Goal: Book appointment/travel/reservation

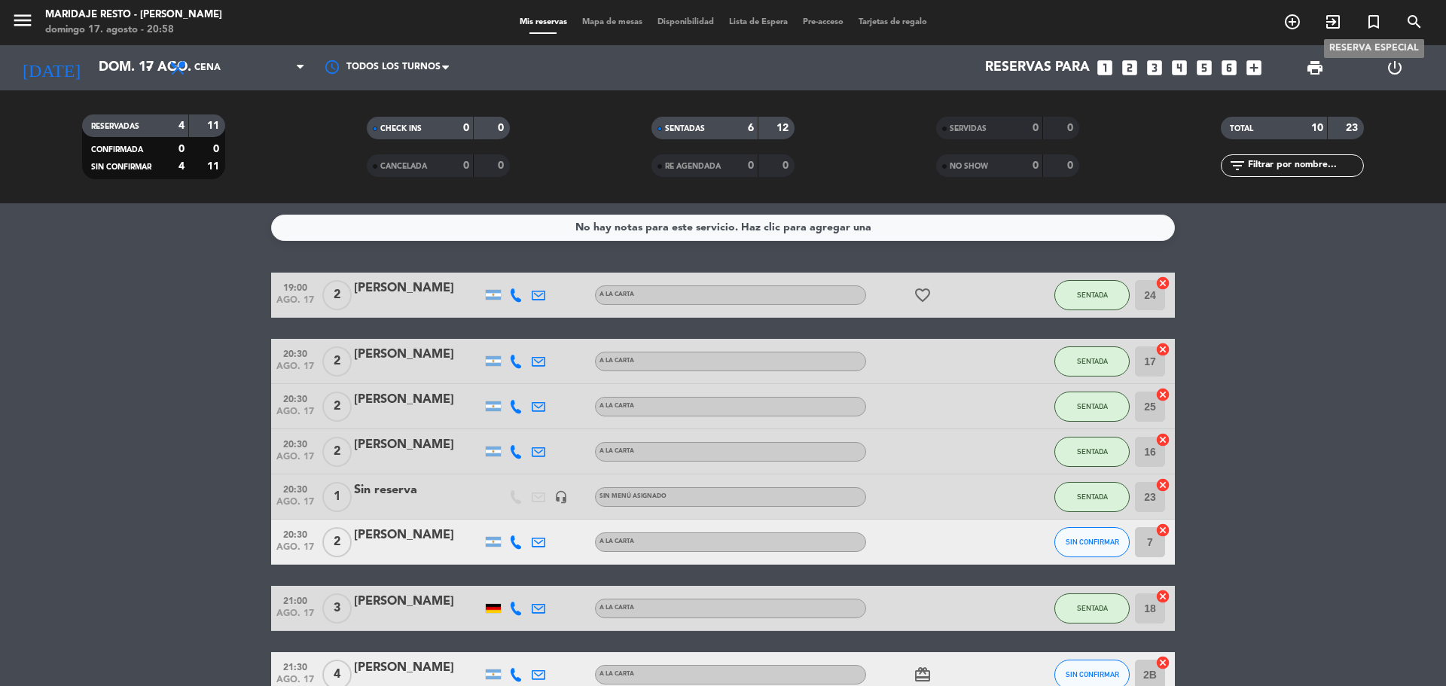
click at [1372, 22] on icon "turned_in_not" at bounding box center [1374, 22] width 18 height 18
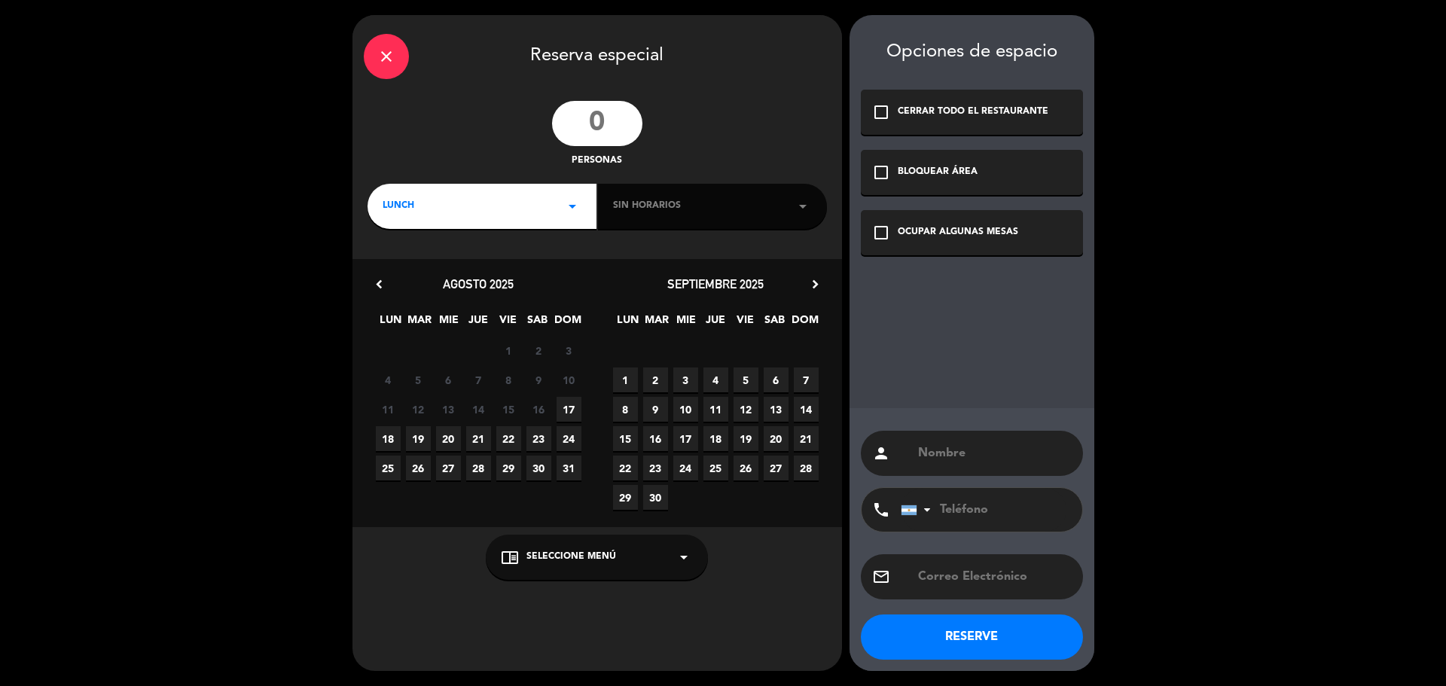
click at [583, 133] on input "number" at bounding box center [597, 123] width 90 height 45
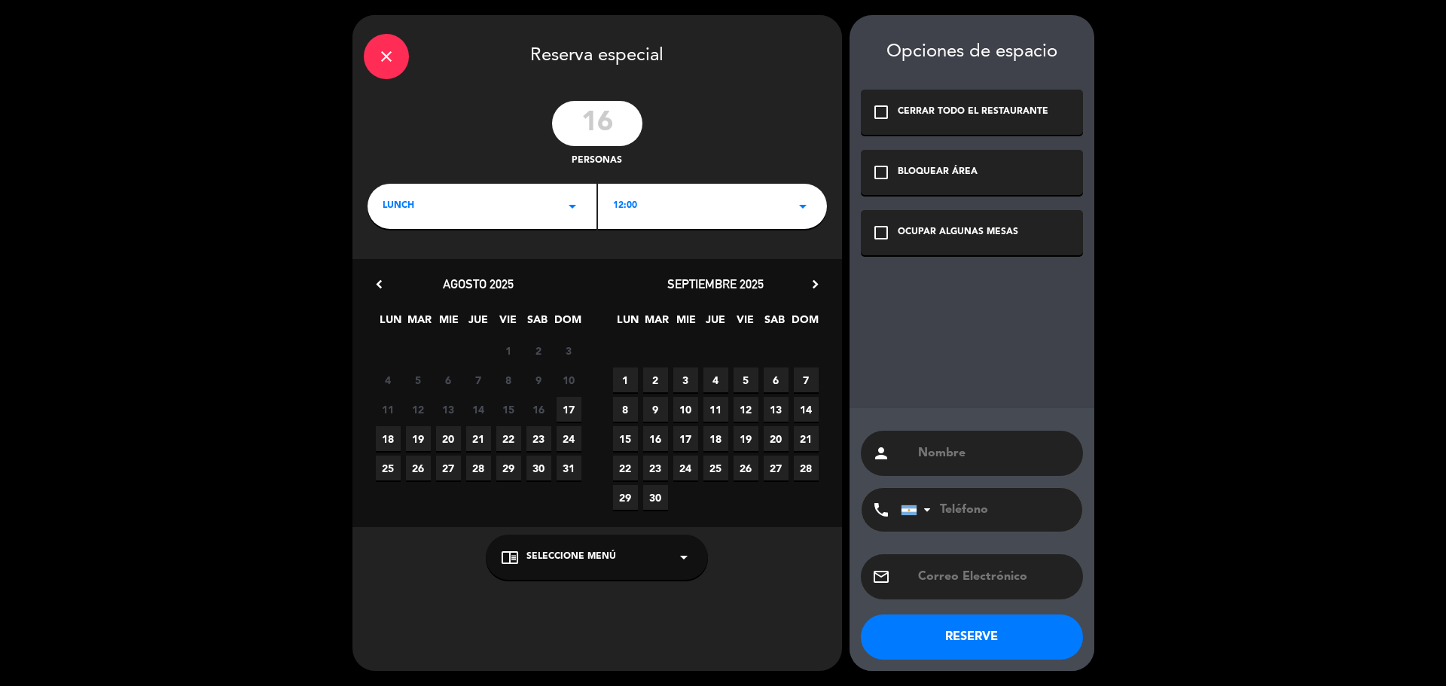
type input "16"
click at [682, 407] on span "10" at bounding box center [685, 409] width 25 height 25
click at [949, 233] on div "OCUPAR ALGUNAS MESAS" at bounding box center [958, 232] width 121 height 15
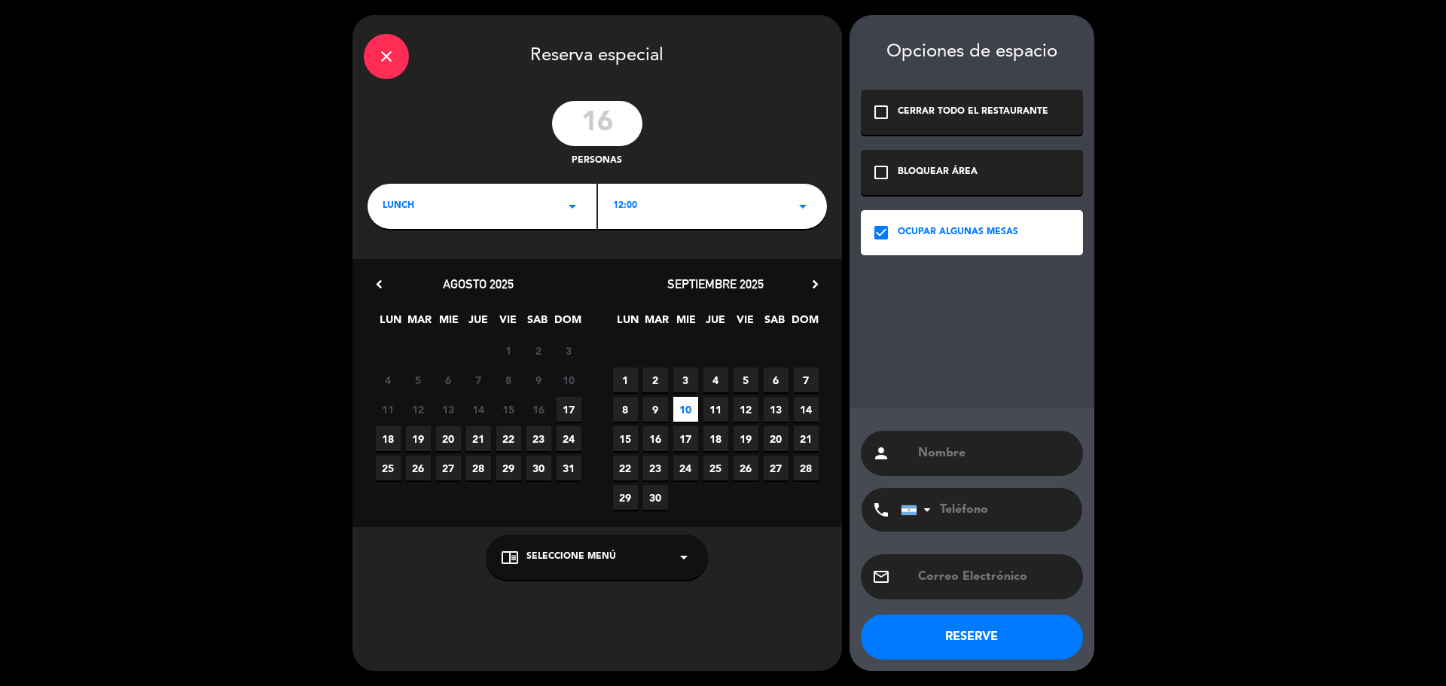
click at [923, 445] on input "text" at bounding box center [994, 453] width 155 height 21
click at [941, 465] on div "person" at bounding box center [972, 453] width 222 height 45
click at [1015, 453] on input "text" at bounding box center [994, 453] width 155 height 21
type input "[PERSON_NAME]"
click at [989, 494] on input "tel" at bounding box center [984, 510] width 166 height 44
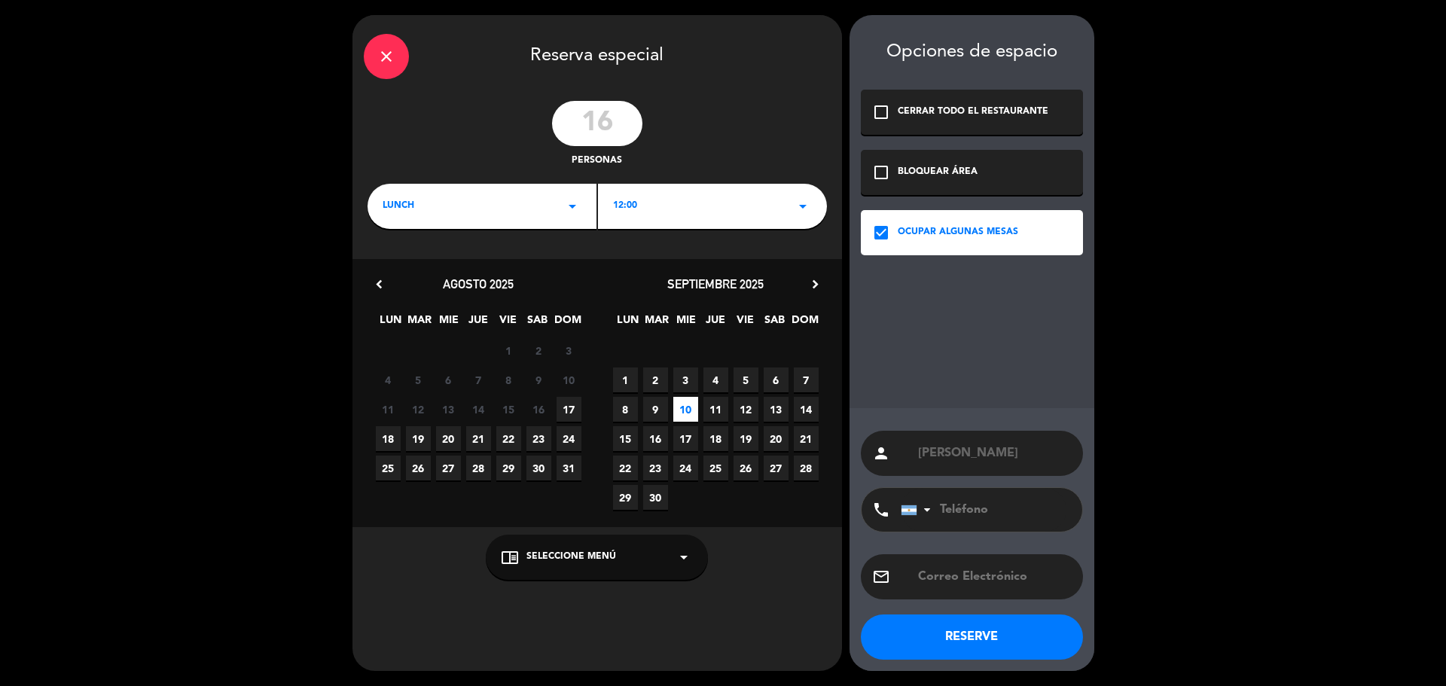
click at [948, 517] on input "tel" at bounding box center [984, 510] width 166 height 44
click at [928, 508] on div at bounding box center [929, 510] width 6 height 11
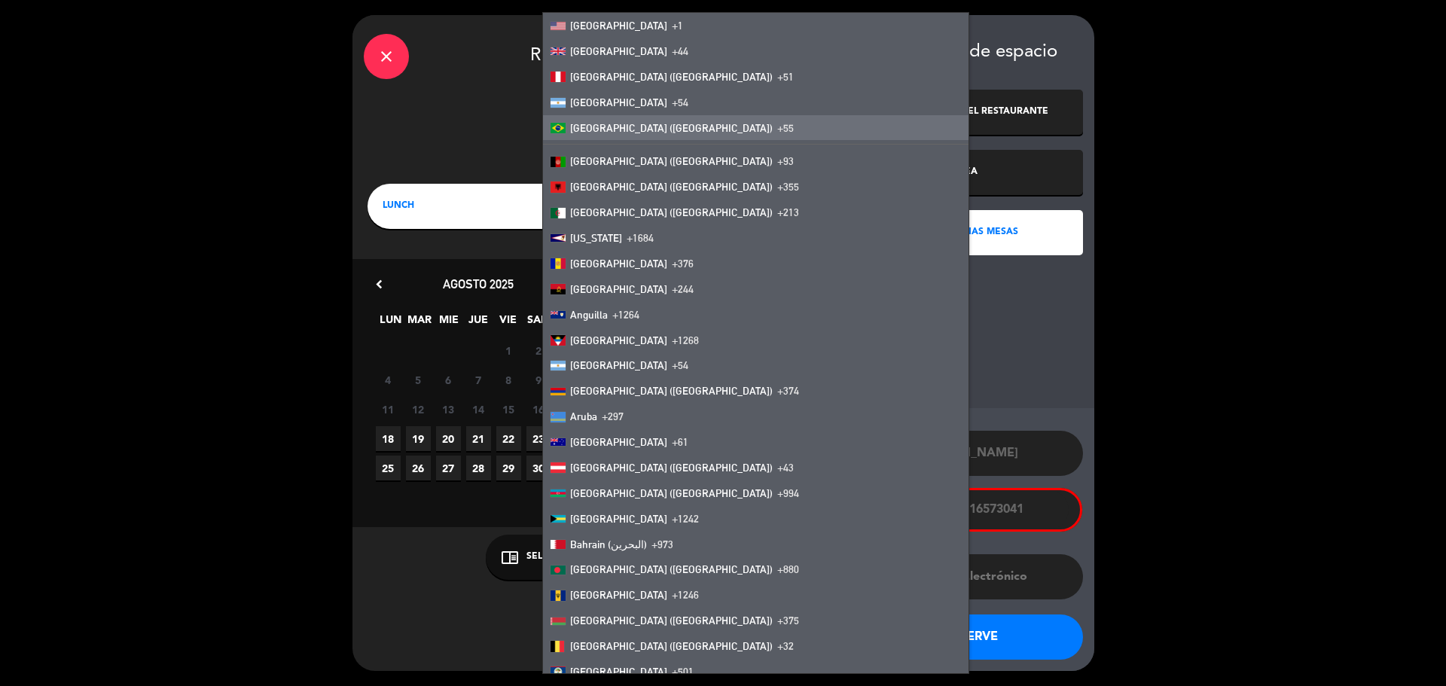
click at [594, 127] on span "[GEOGRAPHIC_DATA] ([GEOGRAPHIC_DATA])" at bounding box center [671, 128] width 203 height 12
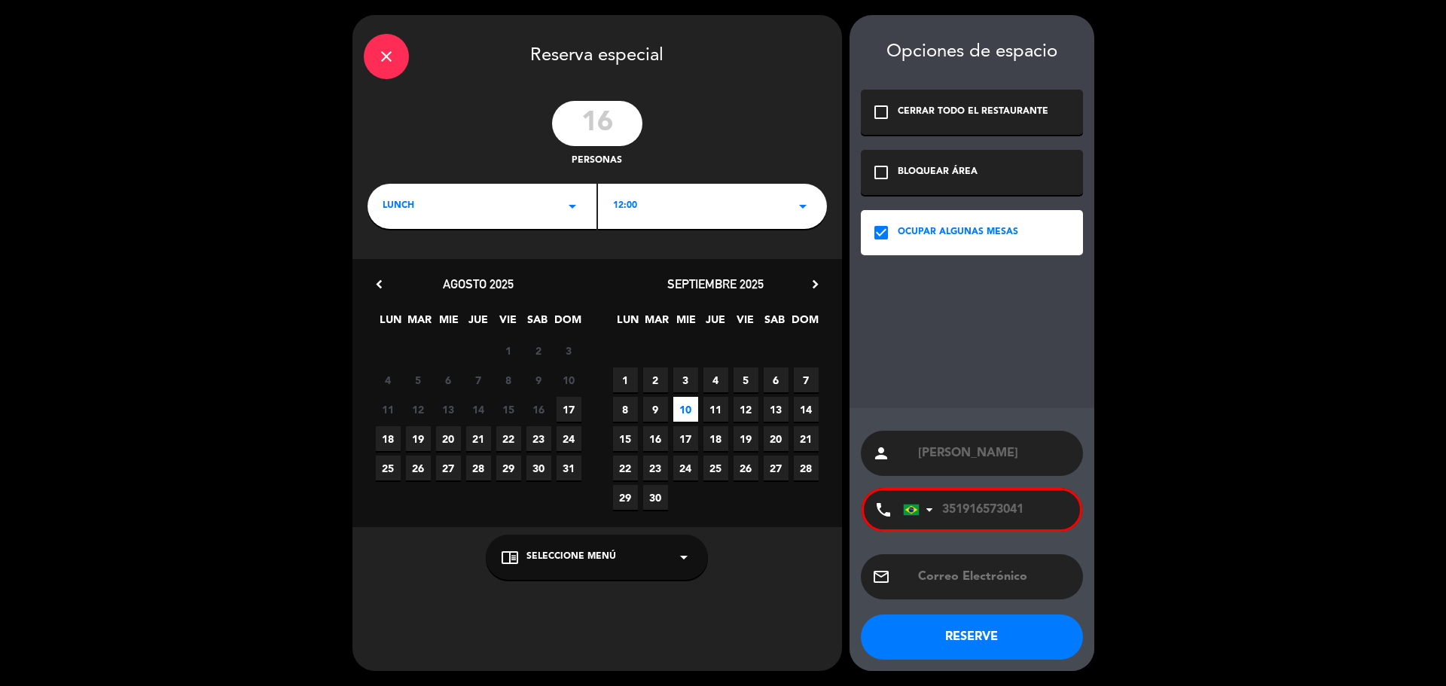
click at [615, 563] on div "chrome_reader_mode Seleccione Menú arrow_drop_down" at bounding box center [597, 557] width 222 height 45
click at [609, 514] on div "A LA CARTA" at bounding box center [597, 520] width 192 height 15
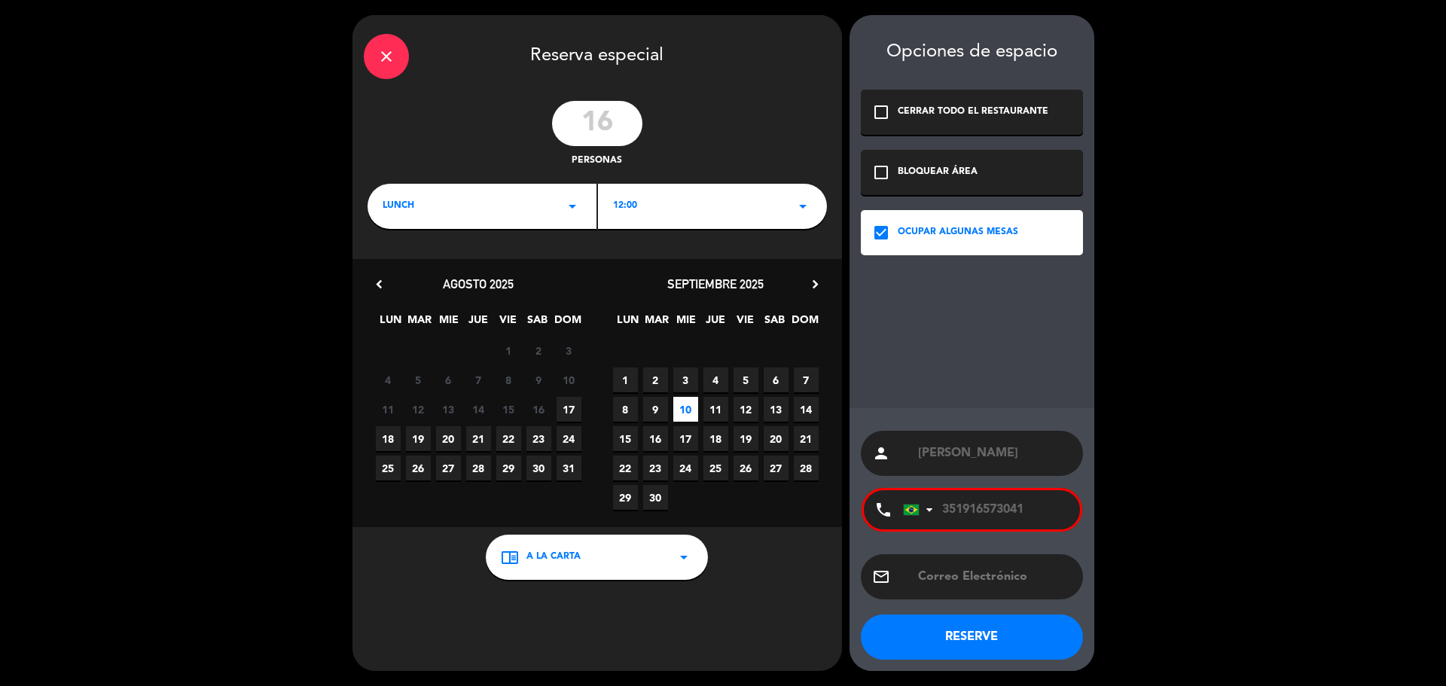
click at [905, 329] on div "Opciones de espacio check_box_outline_blank CERRAR TODO EL RESTAURANTE check_bo…" at bounding box center [972, 343] width 245 height 656
click at [978, 634] on button "RESERVE" at bounding box center [972, 637] width 222 height 45
click at [966, 628] on button "RESERVE" at bounding box center [972, 637] width 222 height 45
click at [969, 511] on input "351916573041" at bounding box center [986, 509] width 166 height 39
click at [938, 509] on input "351916573041" at bounding box center [986, 509] width 166 height 39
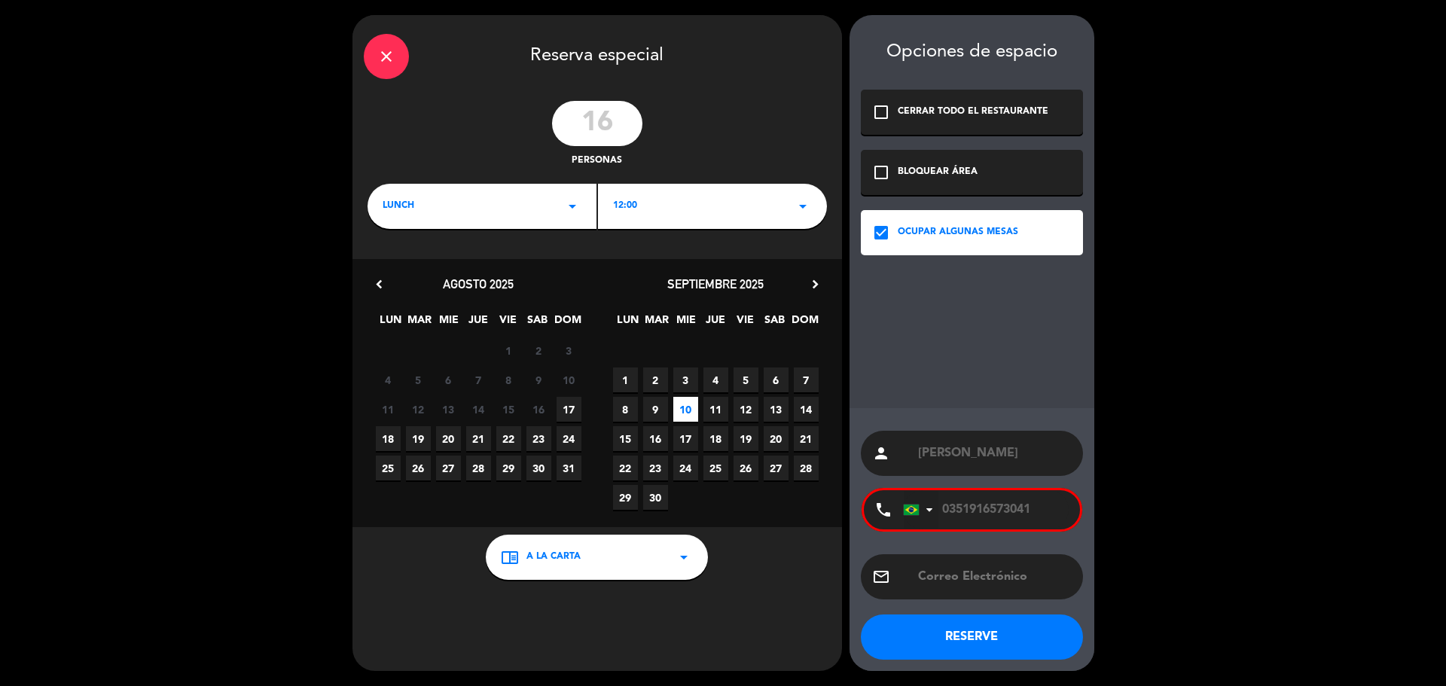
click at [917, 504] on div at bounding box center [921, 510] width 35 height 38
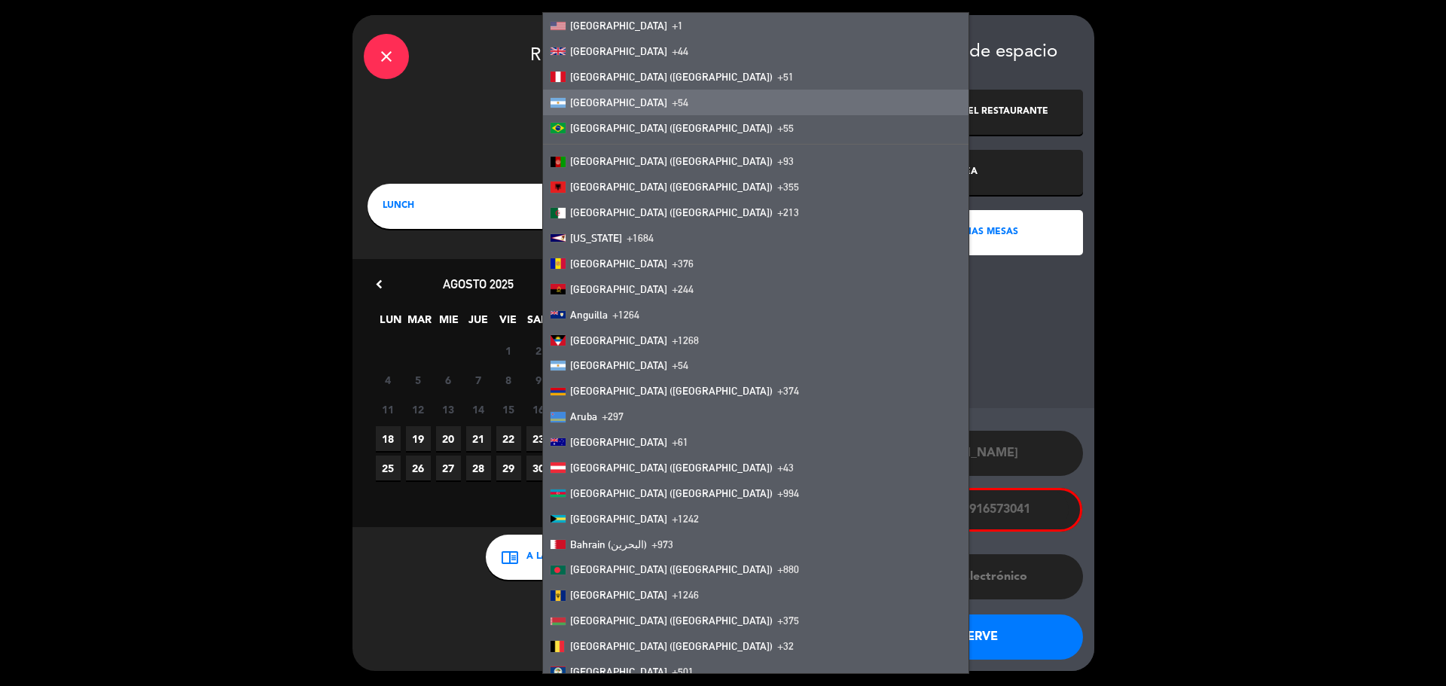
click at [638, 105] on li "[GEOGRAPHIC_DATA] +54" at bounding box center [756, 103] width 426 height 26
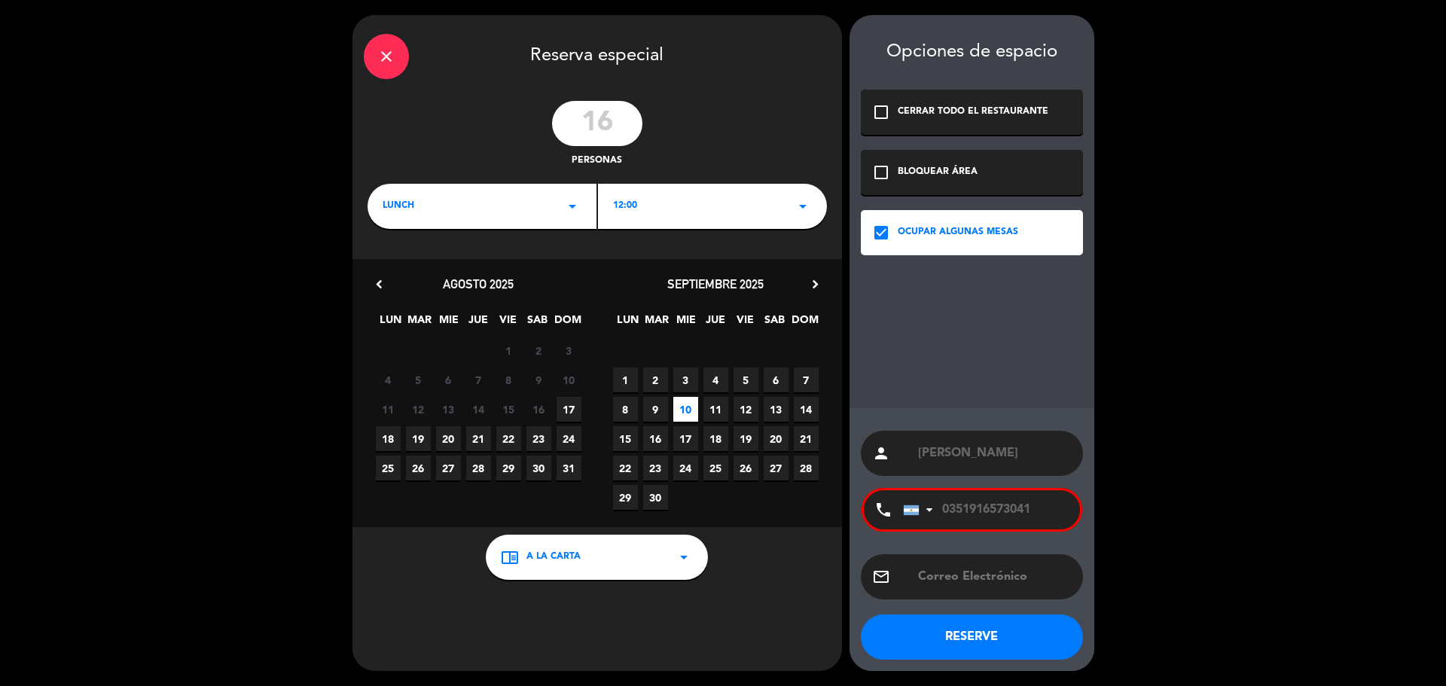
click at [966, 627] on button "RESERVE" at bounding box center [972, 637] width 222 height 45
click at [907, 514] on div at bounding box center [911, 510] width 15 height 10
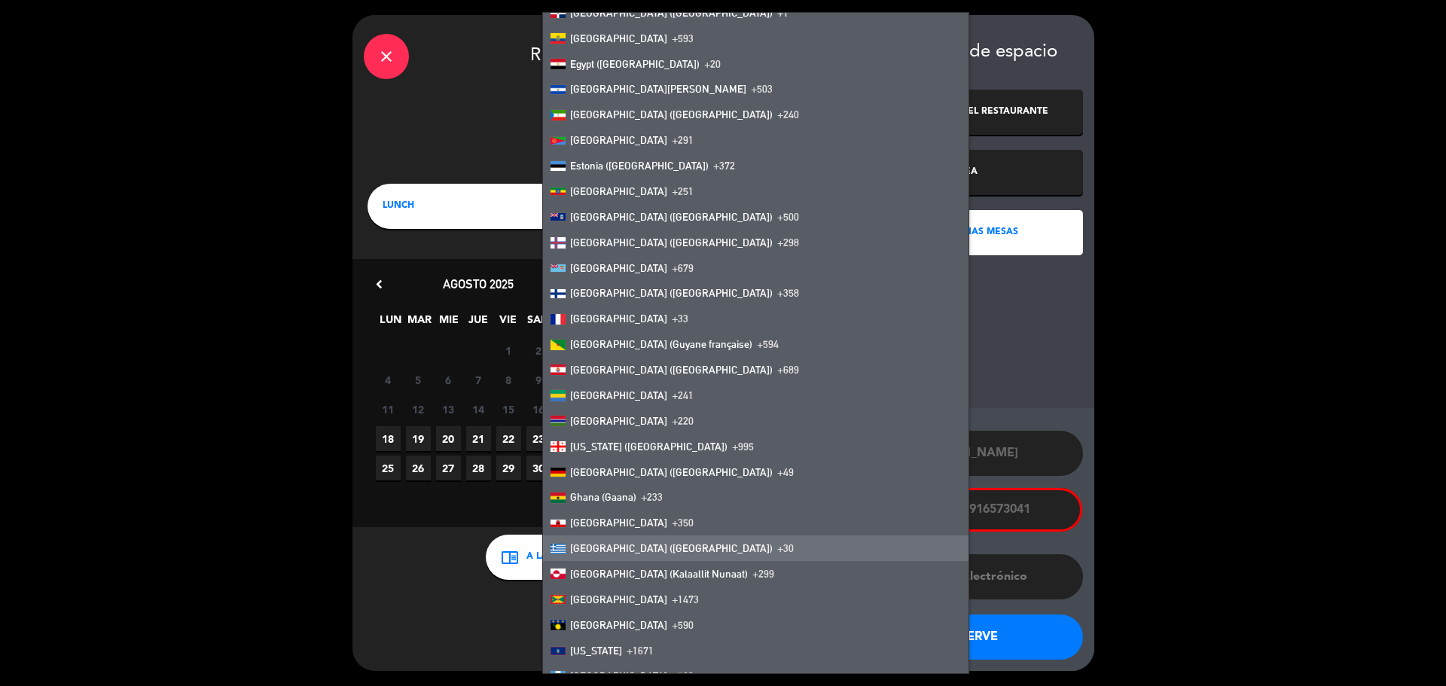
scroll to position [1732, 0]
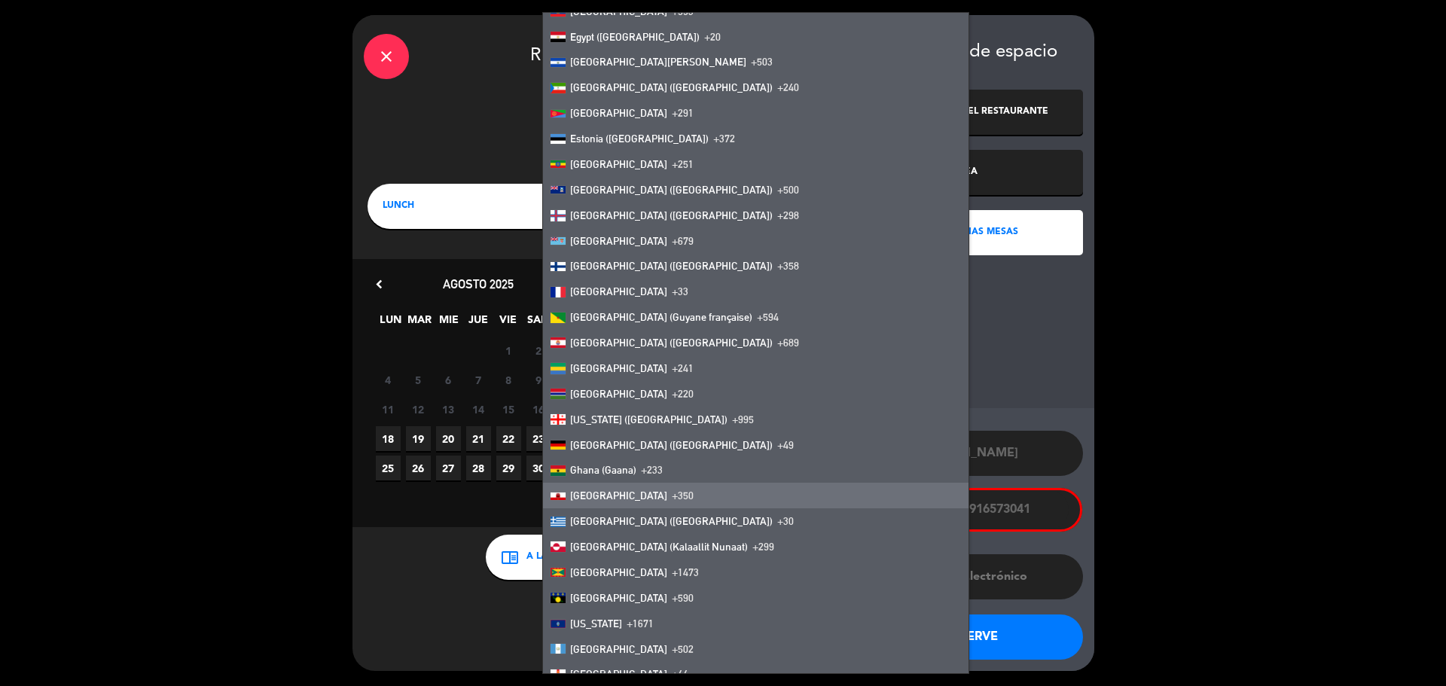
click at [579, 497] on span "[GEOGRAPHIC_DATA]" at bounding box center [618, 496] width 97 height 12
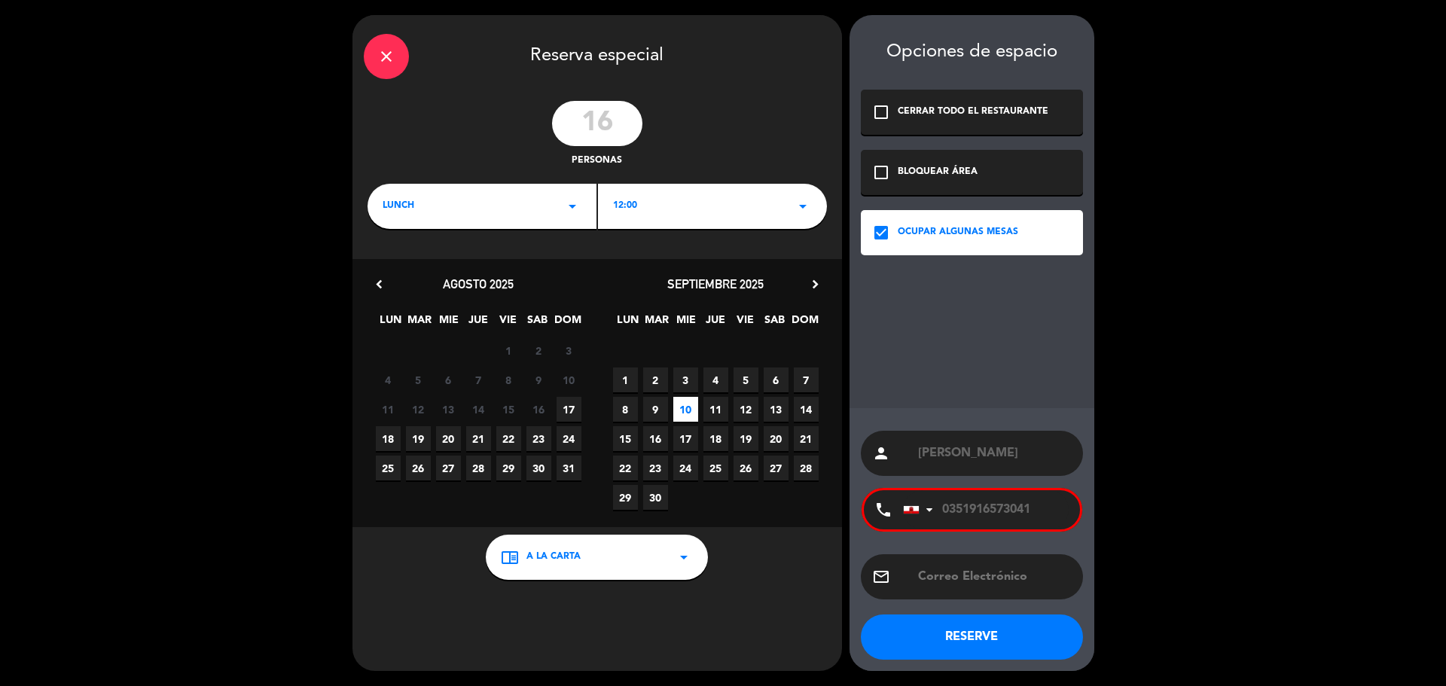
click at [981, 638] on button "RESERVE" at bounding box center [972, 637] width 222 height 45
click at [914, 507] on div at bounding box center [911, 510] width 15 height 8
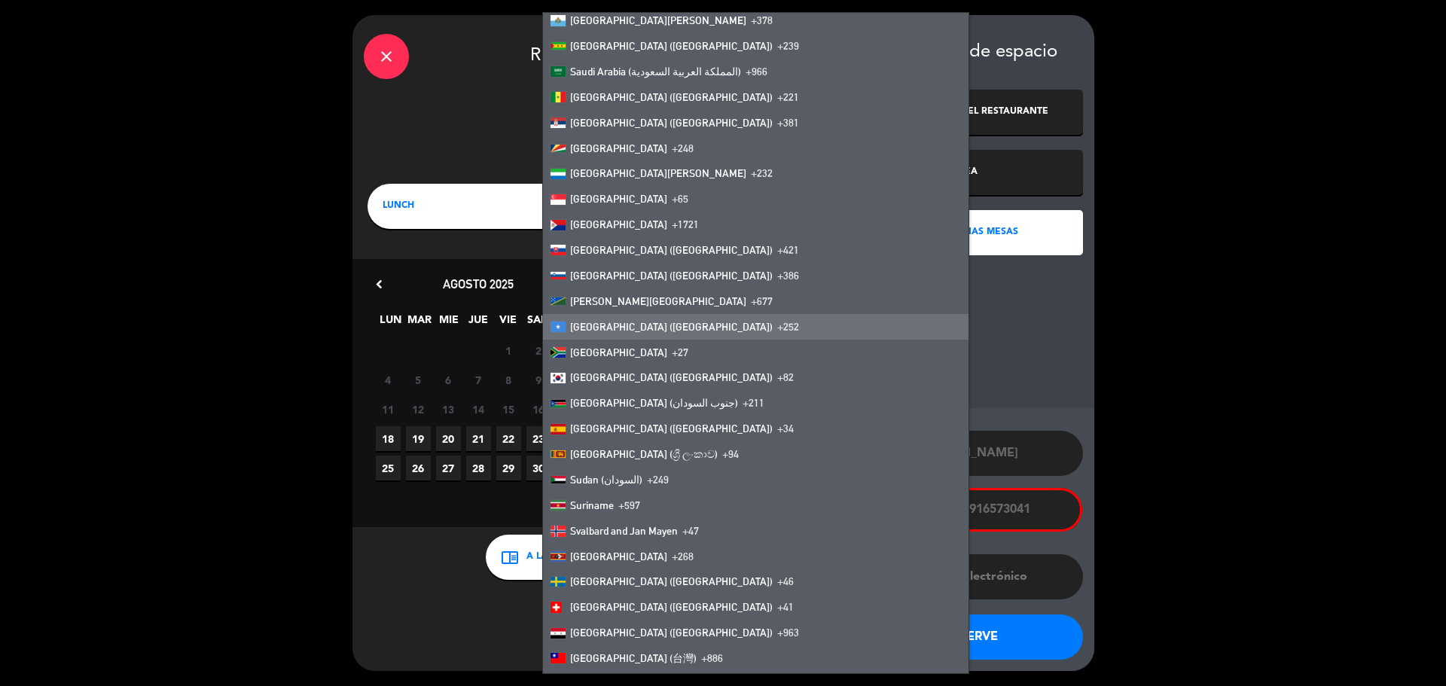
scroll to position [4896, 0]
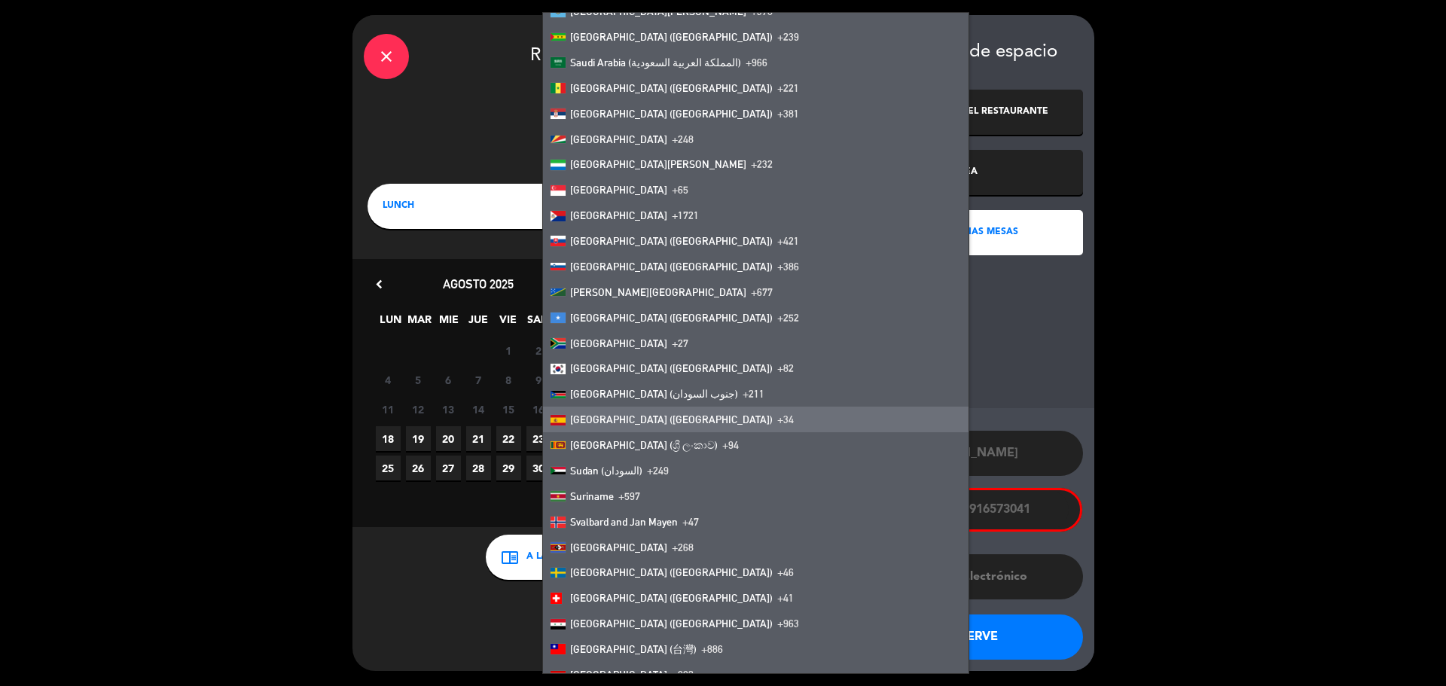
click at [662, 423] on li "[GEOGRAPHIC_DATA] ([GEOGRAPHIC_DATA]) +34" at bounding box center [756, 420] width 426 height 26
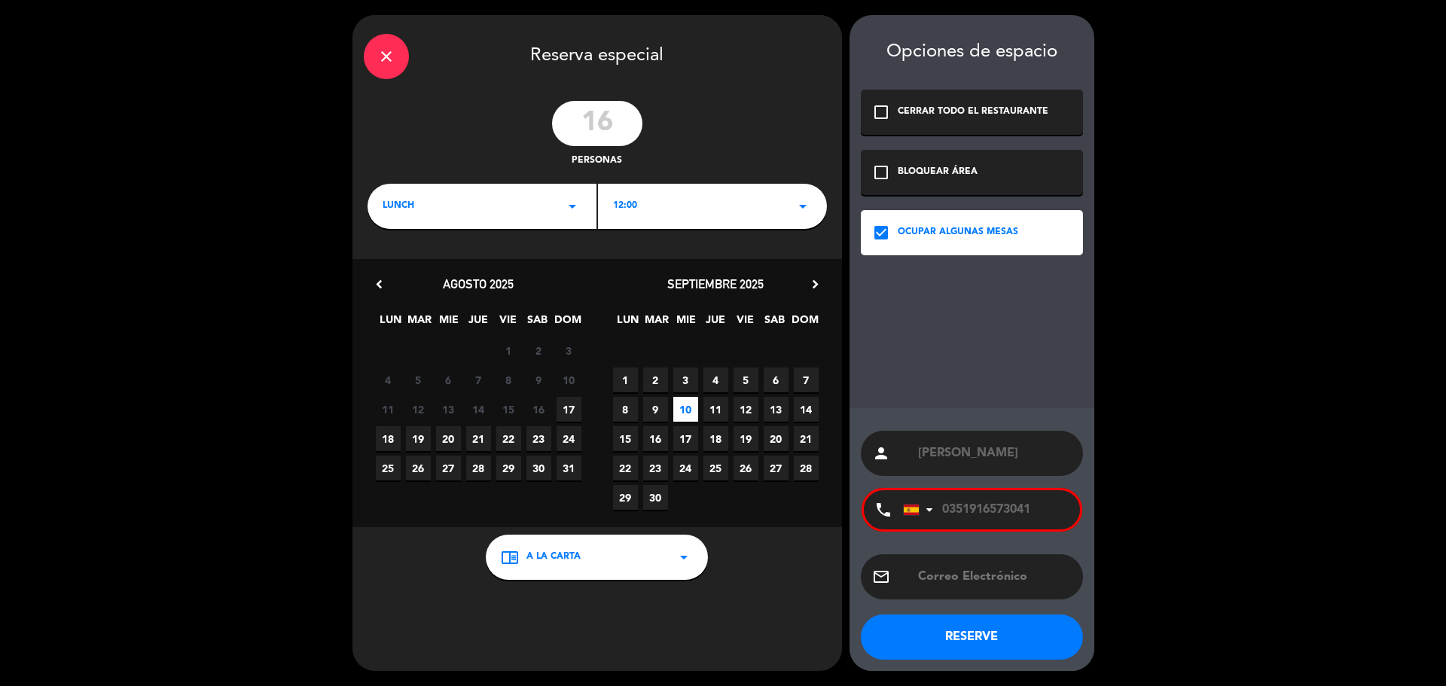
click at [899, 512] on div "phone" at bounding box center [883, 509] width 39 height 39
click at [911, 510] on div at bounding box center [911, 510] width 15 height 11
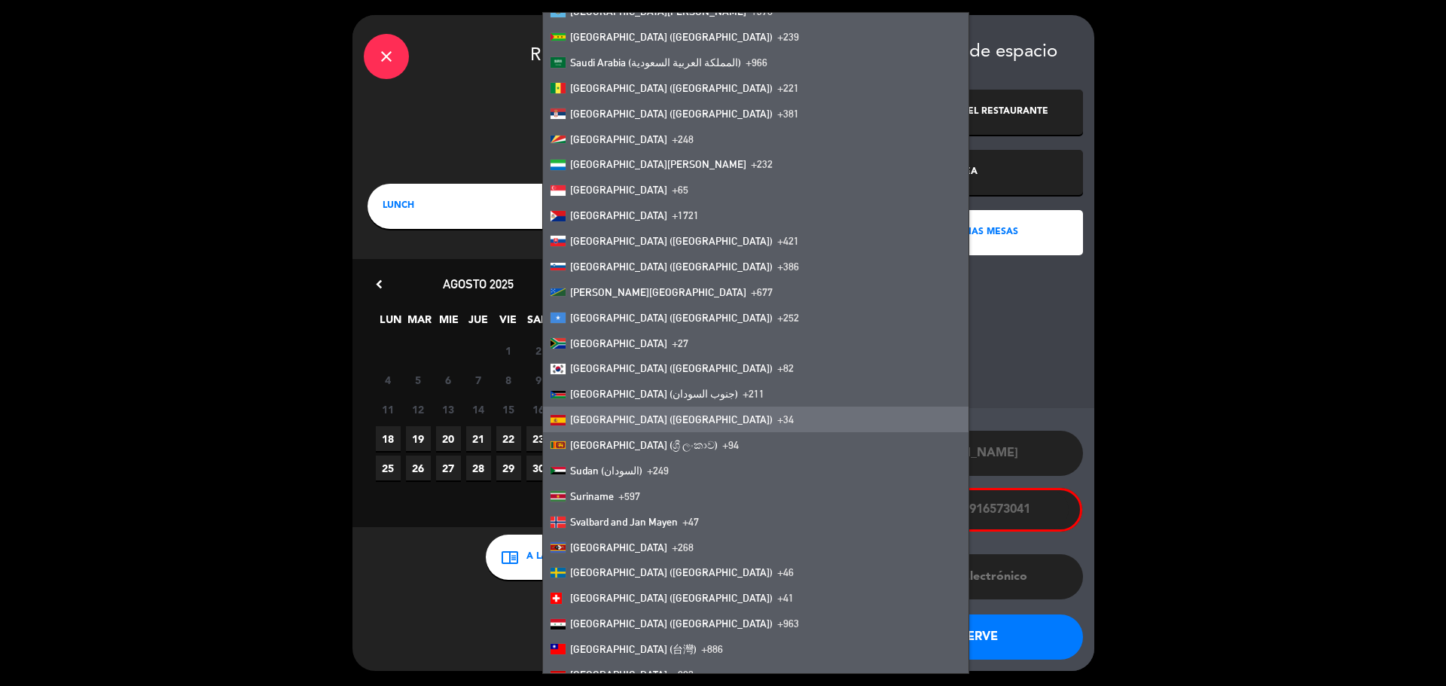
click at [955, 508] on input "0351916573041" at bounding box center [986, 509] width 166 height 39
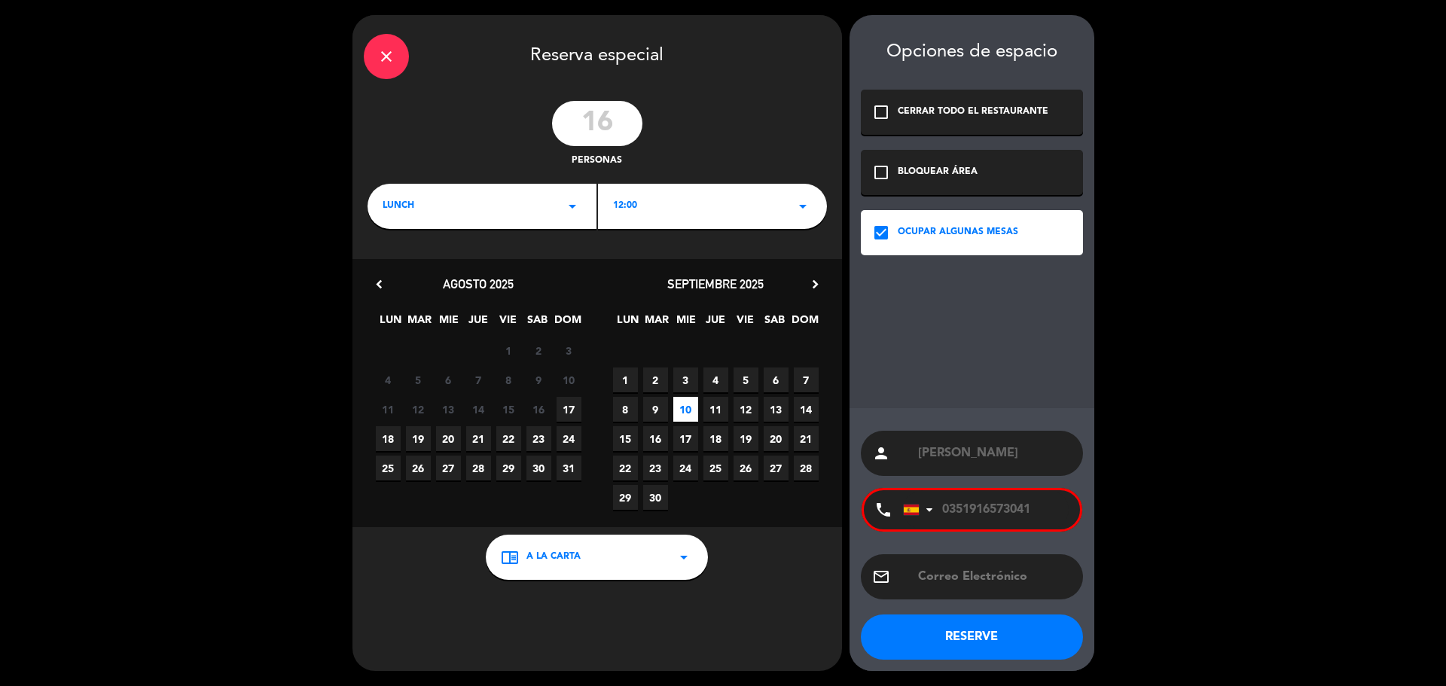
click at [950, 507] on input "0351916573041" at bounding box center [986, 509] width 166 height 39
type input "351916573041"
click at [907, 511] on div at bounding box center [911, 510] width 15 height 11
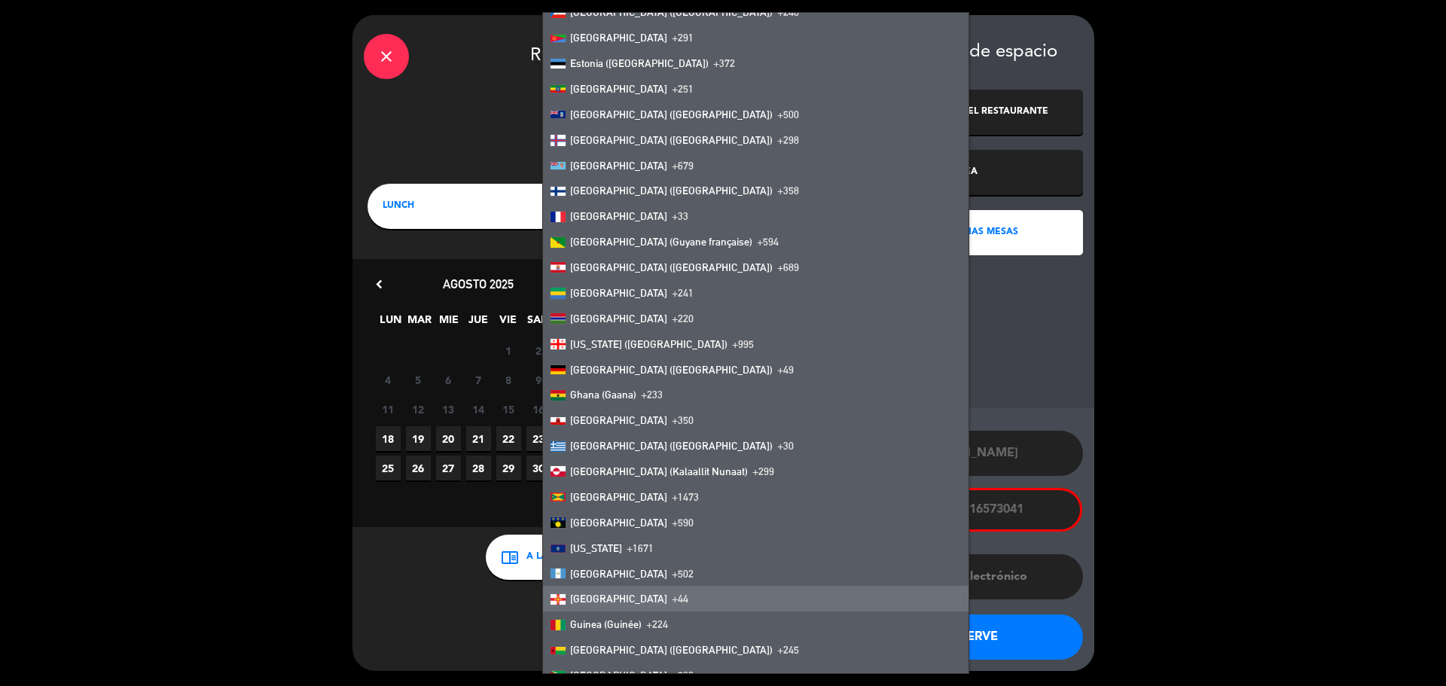
scroll to position [1883, 0]
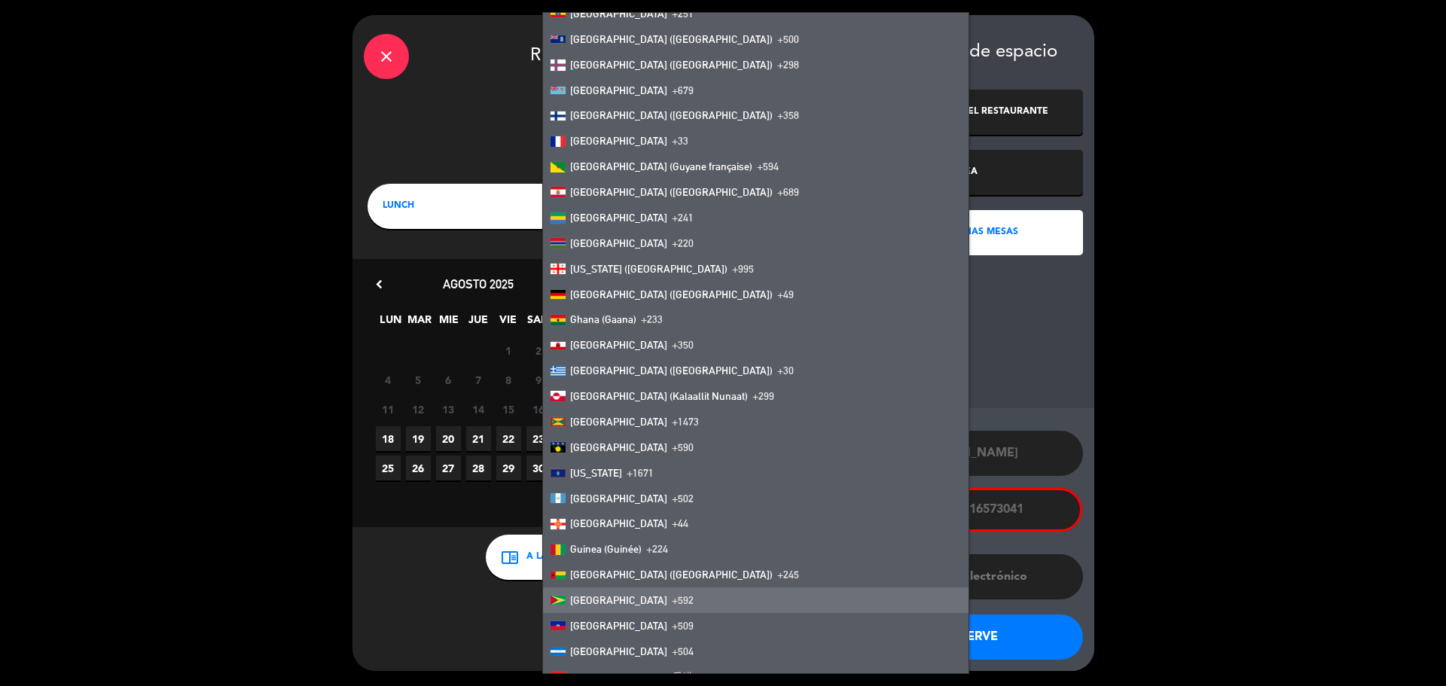
click at [1045, 511] on input "351916573041" at bounding box center [986, 509] width 166 height 39
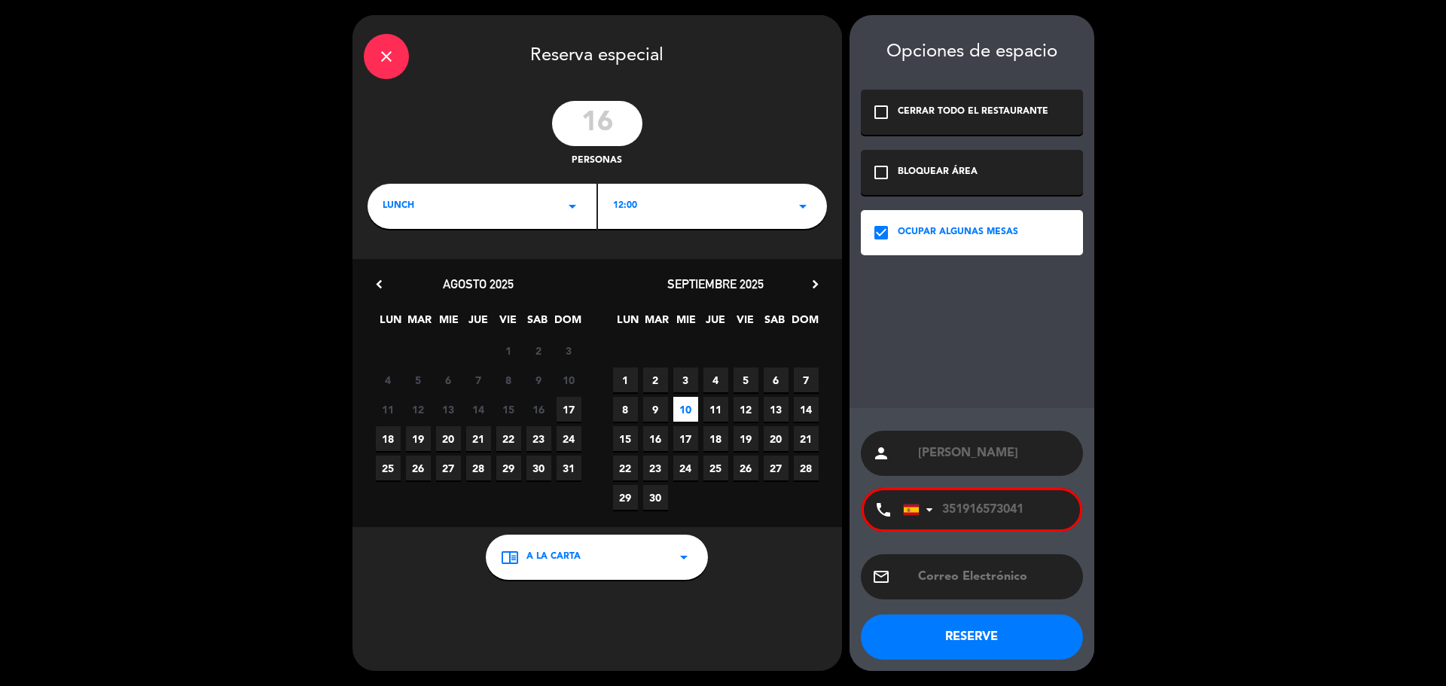
click at [1045, 511] on input "351916573041" at bounding box center [986, 509] width 166 height 39
click at [531, 203] on div "LUNCH arrow_drop_down" at bounding box center [482, 206] width 229 height 45
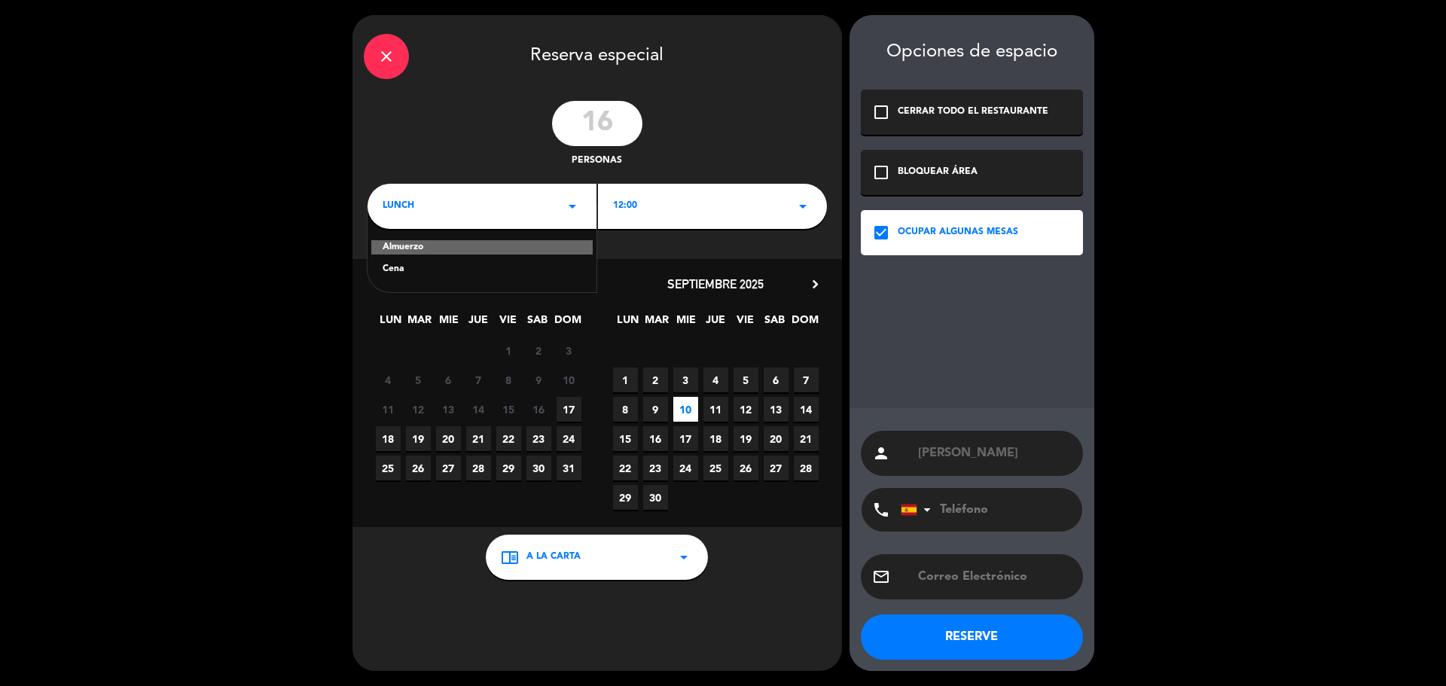
click at [515, 266] on div "Cena" at bounding box center [482, 269] width 199 height 15
click at [656, 205] on div "19:00 arrow_drop_down" at bounding box center [712, 206] width 229 height 45
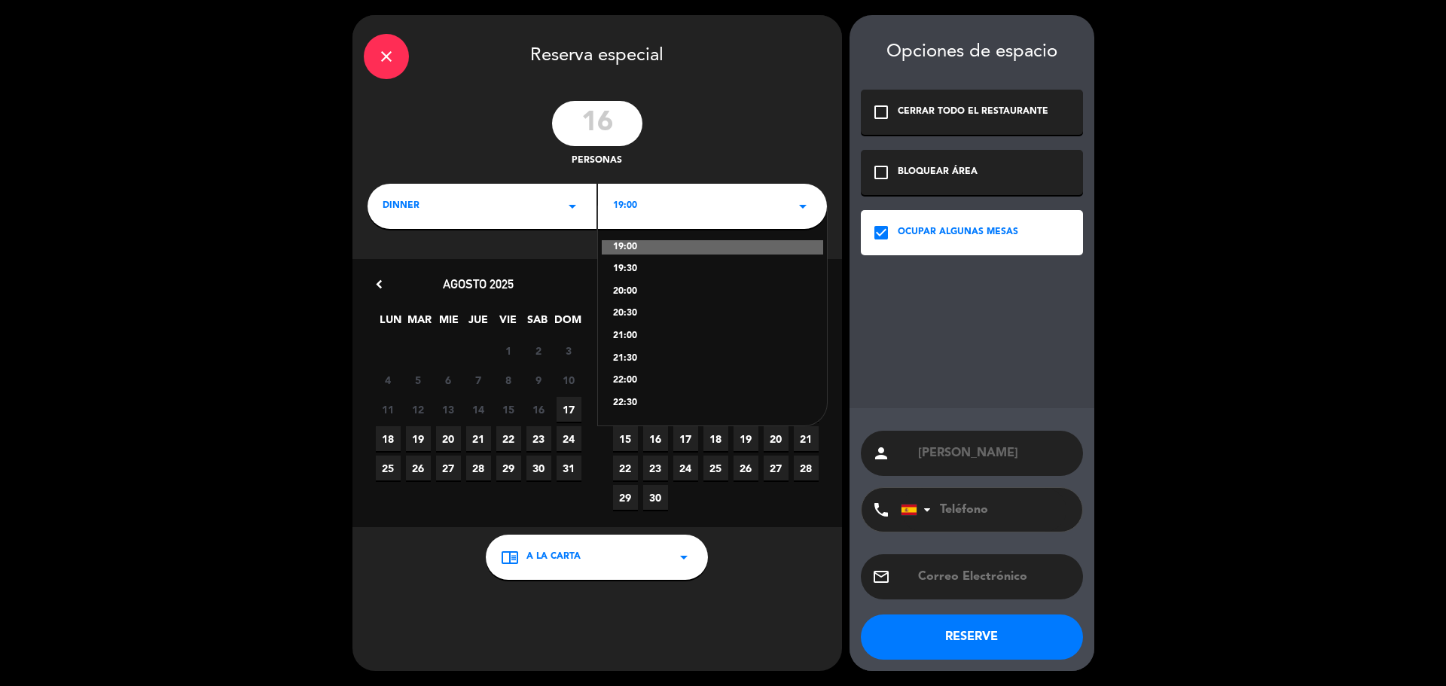
click at [634, 311] on div "20:30" at bounding box center [712, 314] width 199 height 15
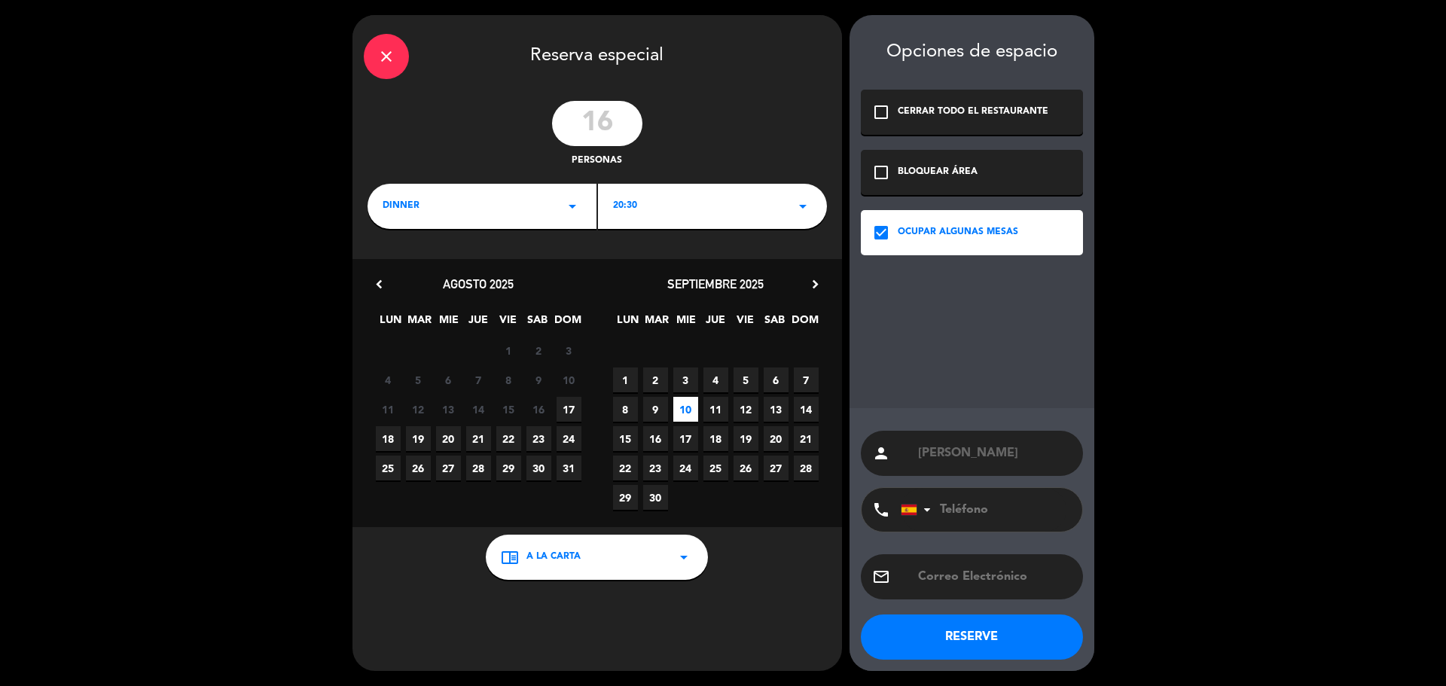
click at [941, 641] on button "RESERVE" at bounding box center [972, 637] width 222 height 45
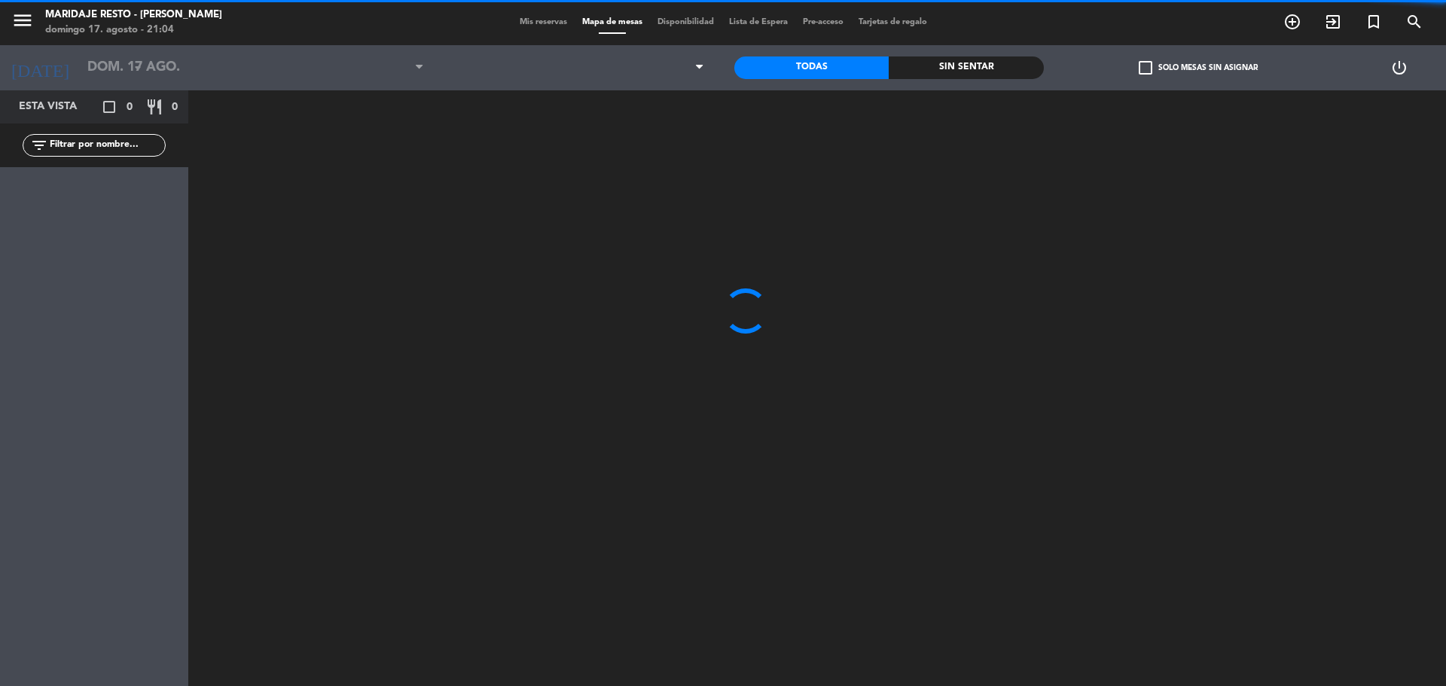
type input "[DATE]"
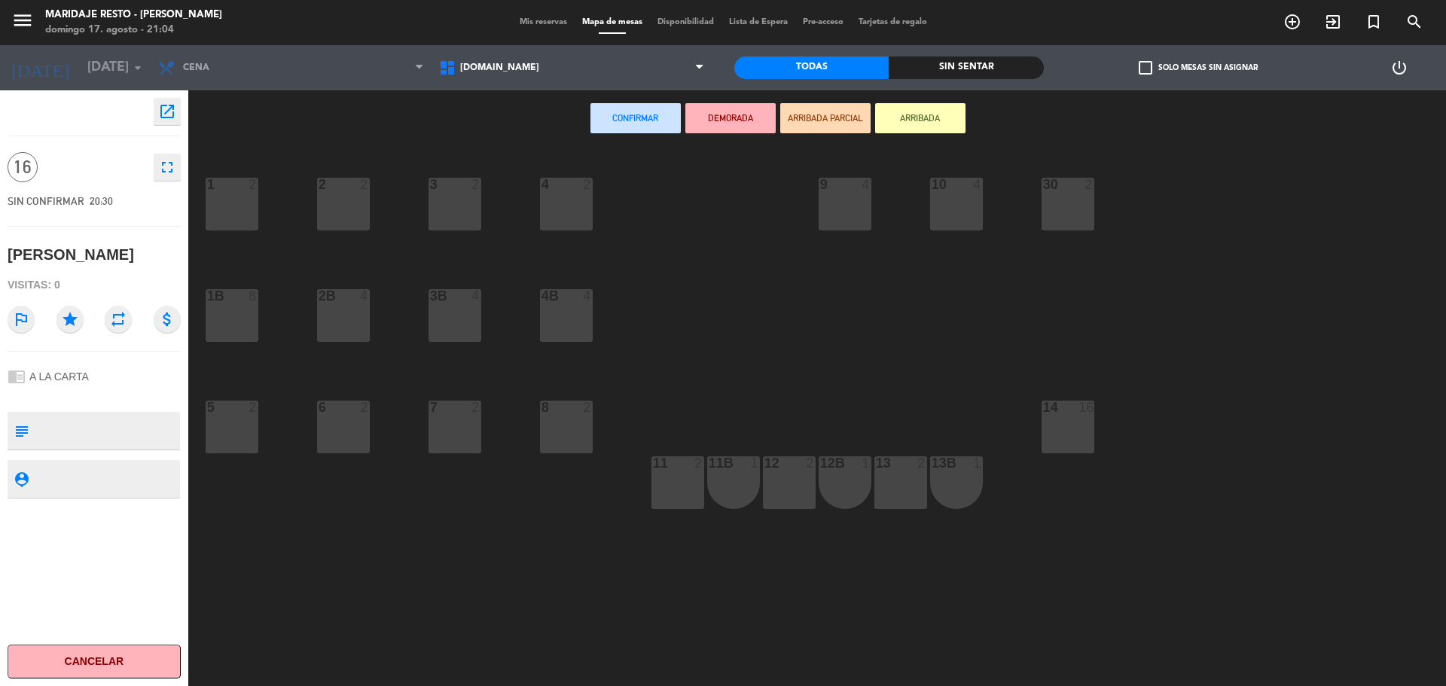
click at [252, 197] on div "1 2" at bounding box center [232, 204] width 53 height 53
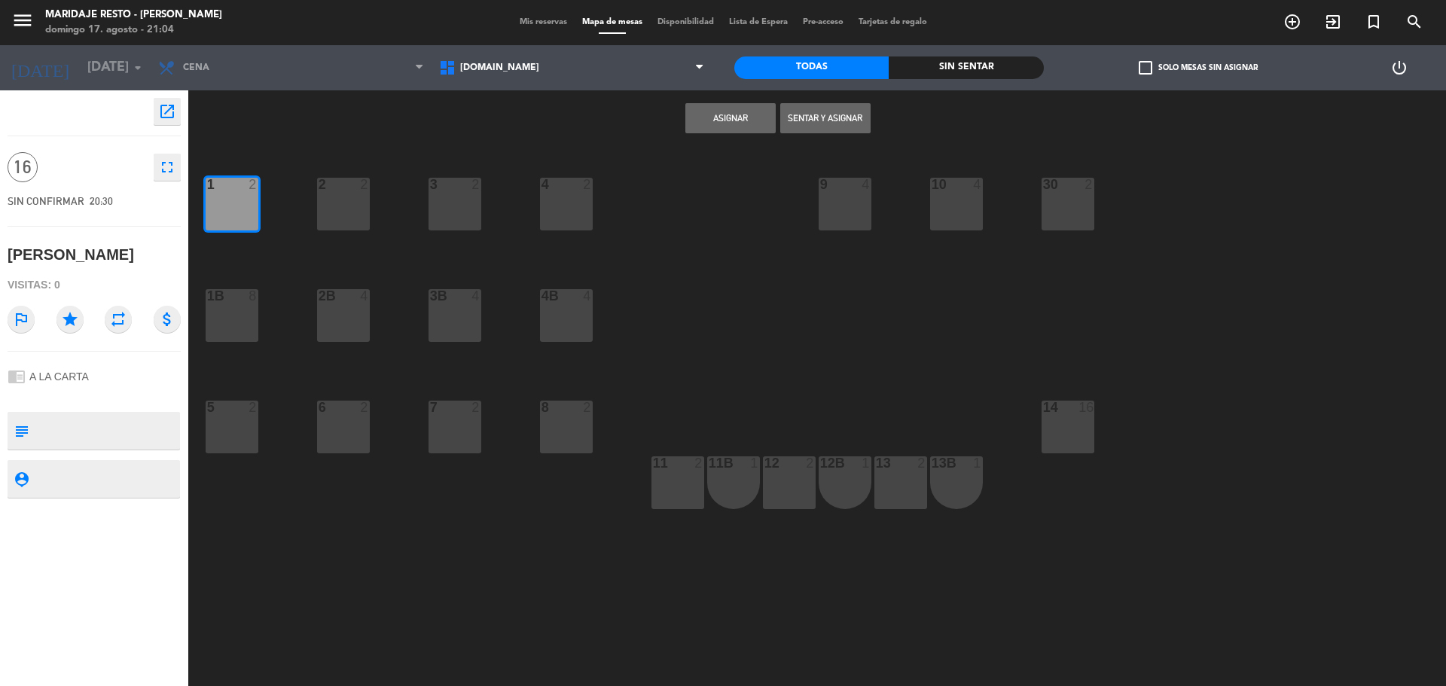
click at [84, 438] on textarea at bounding box center [107, 431] width 144 height 32
type textarea "VIENEN EL 01/09 A SEÑAR Y ELEGIR UNA OPCION DE MENU, LES GUSTO OPCION 4"
click at [726, 110] on button "Asignar" at bounding box center [730, 118] width 90 height 30
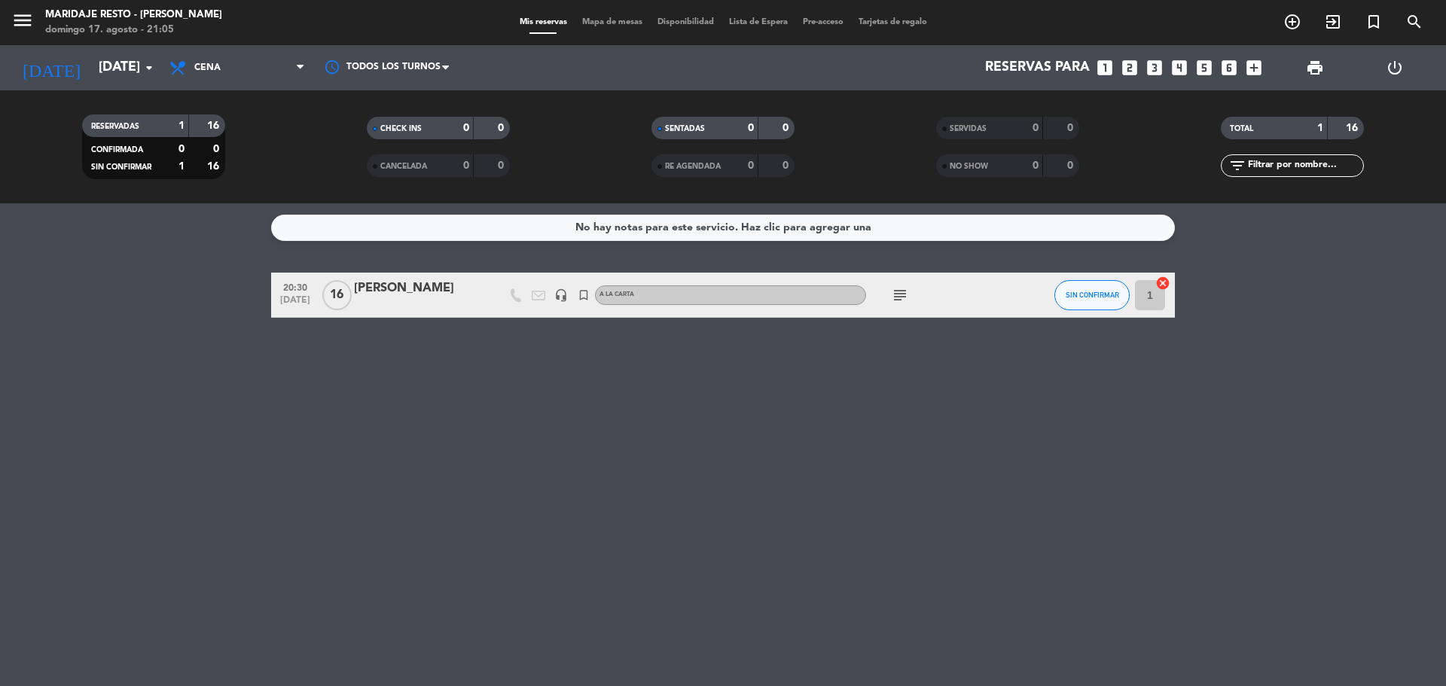
click at [903, 301] on icon "subject" at bounding box center [900, 295] width 18 height 18
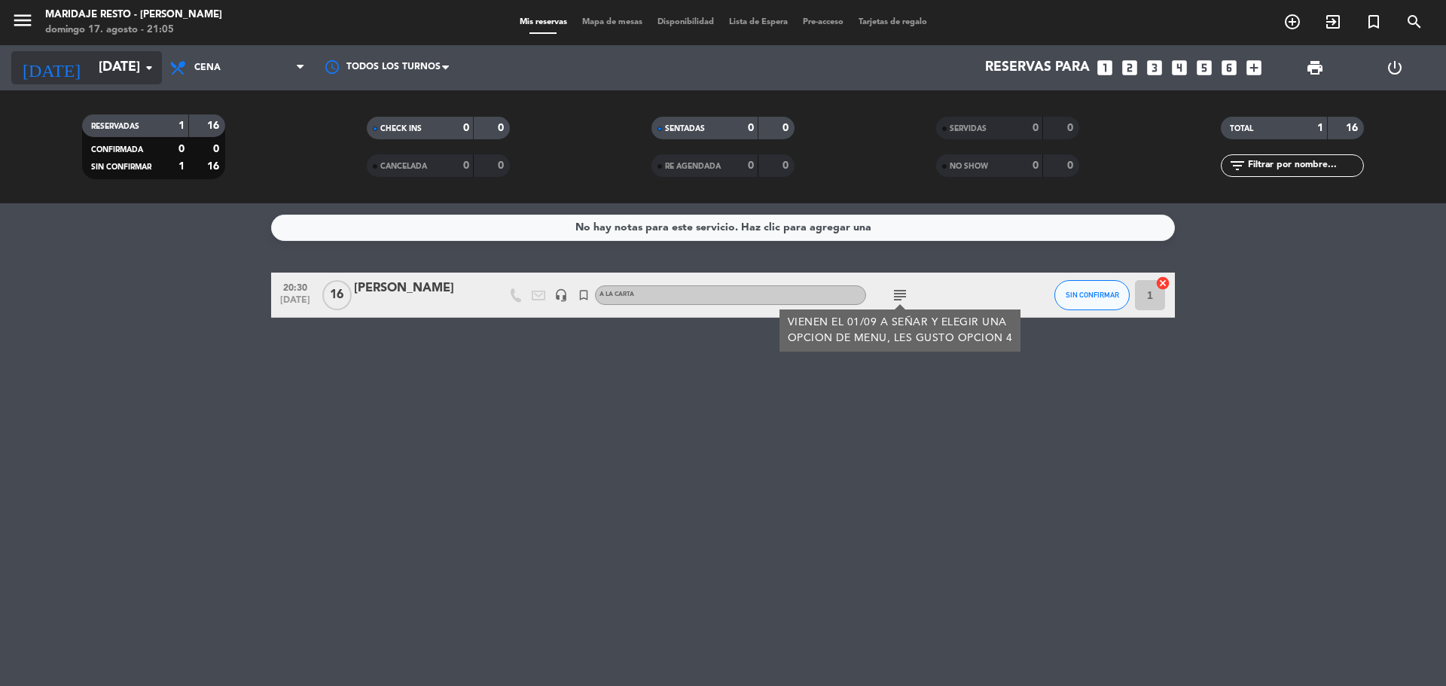
click at [91, 69] on input "[DATE]" at bounding box center [178, 68] width 175 height 30
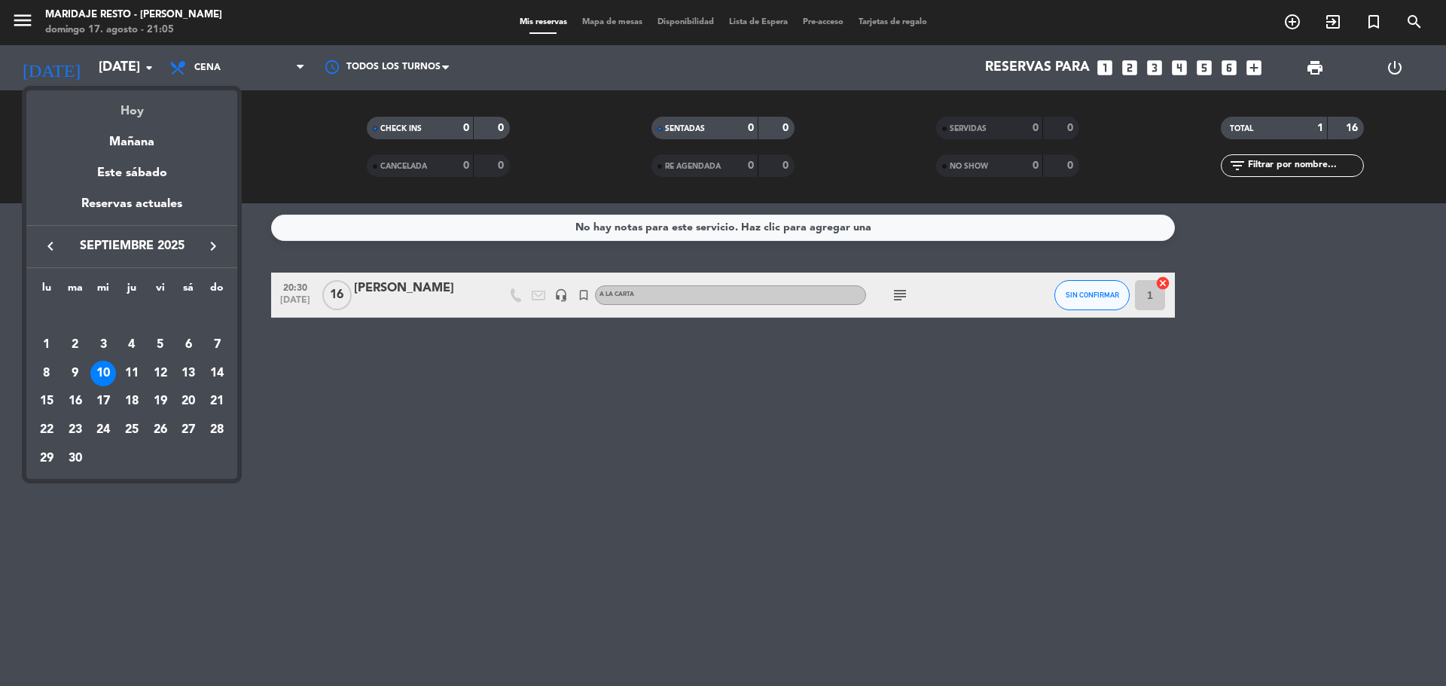
click at [123, 112] on div "Hoy" at bounding box center [131, 105] width 211 height 31
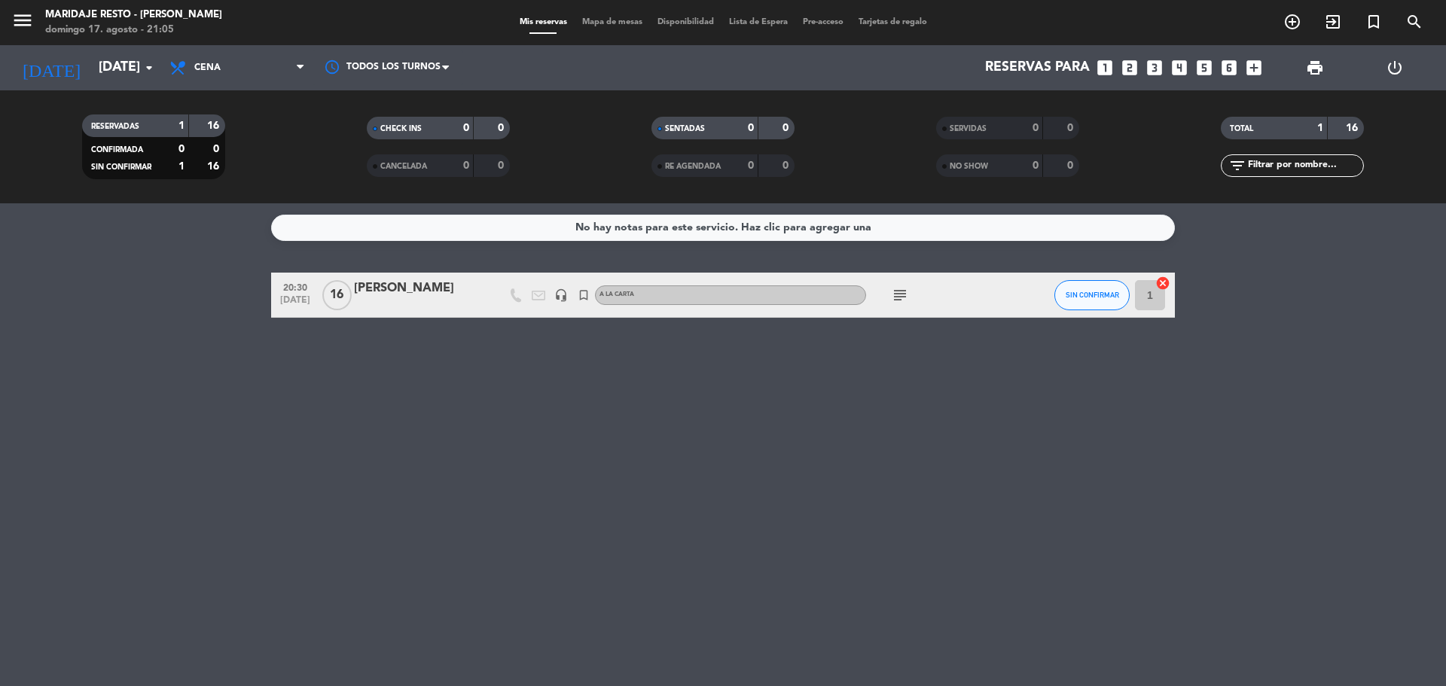
type input "dom. 17 ago."
